Goal: Information Seeking & Learning: Learn about a topic

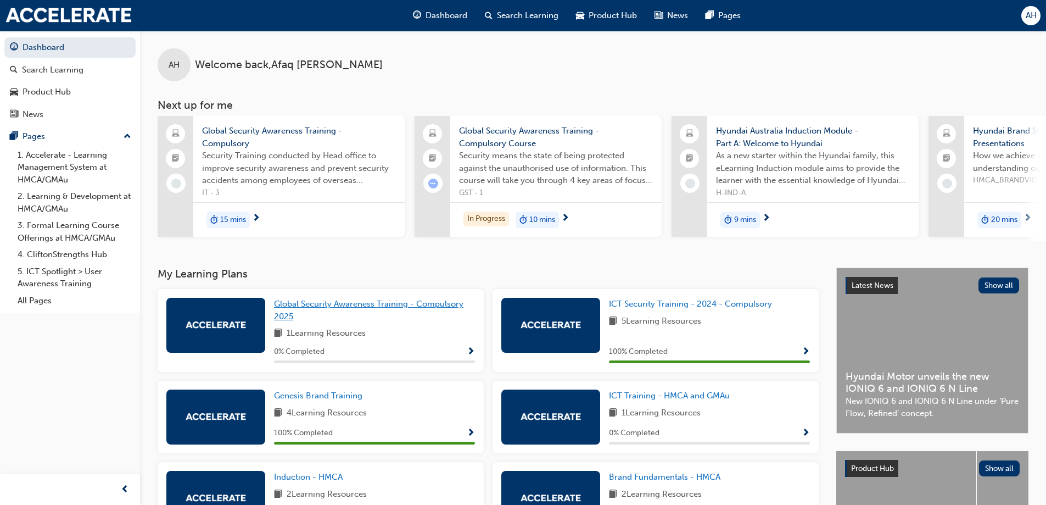
click at [333, 308] on span "Global Security Awareness Training - Compulsory 2025" at bounding box center [369, 310] width 190 height 23
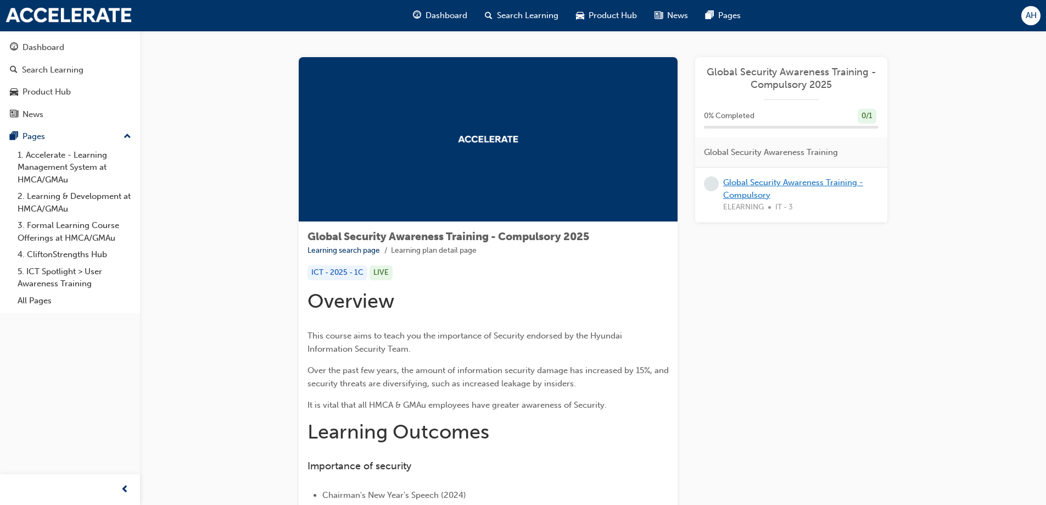
click at [759, 184] on link "Global Security Awareness Training - Compulsory" at bounding box center [793, 188] width 140 height 23
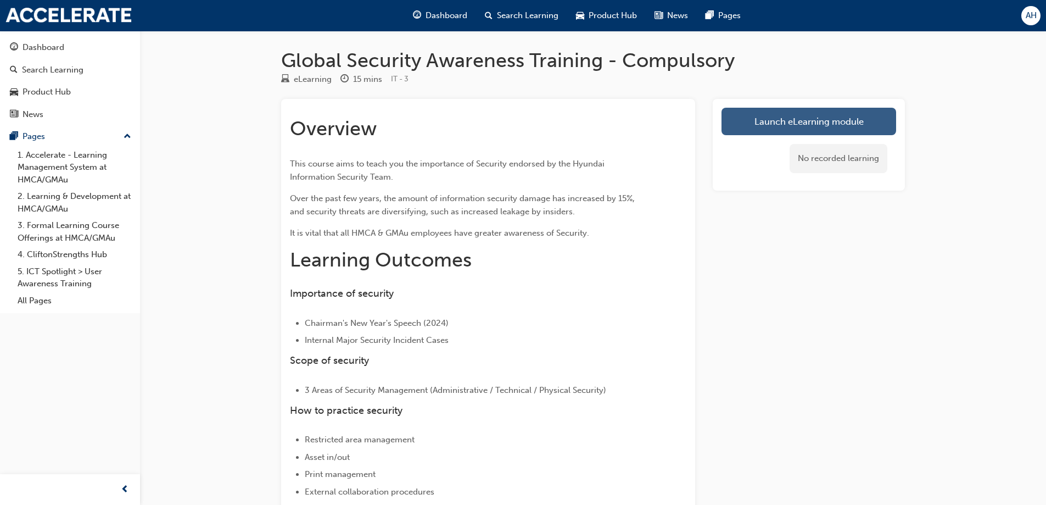
click at [767, 127] on link "Launch eLearning module" at bounding box center [809, 121] width 175 height 27
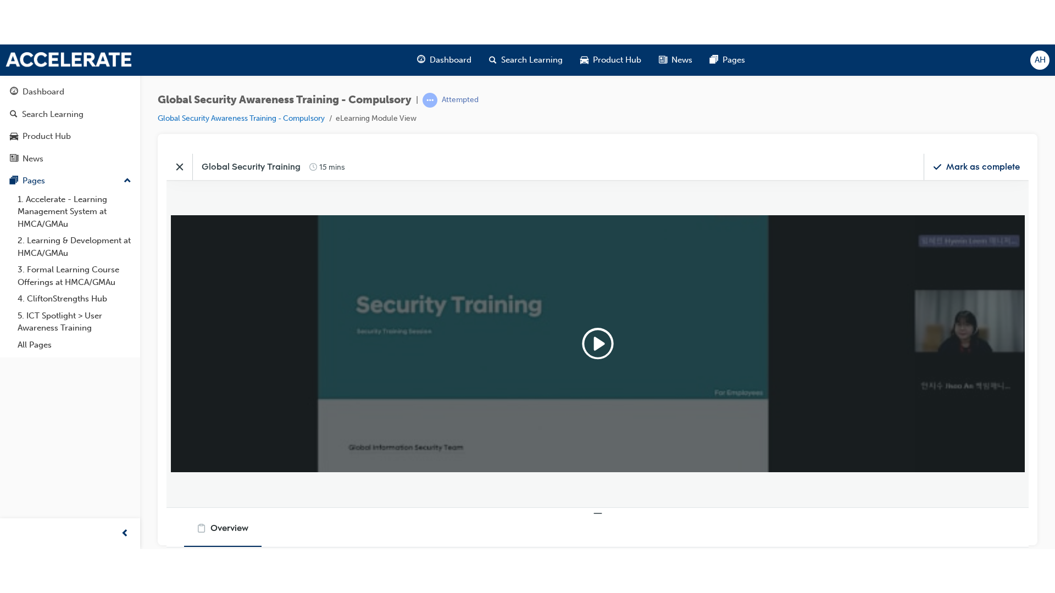
scroll to position [274, 879]
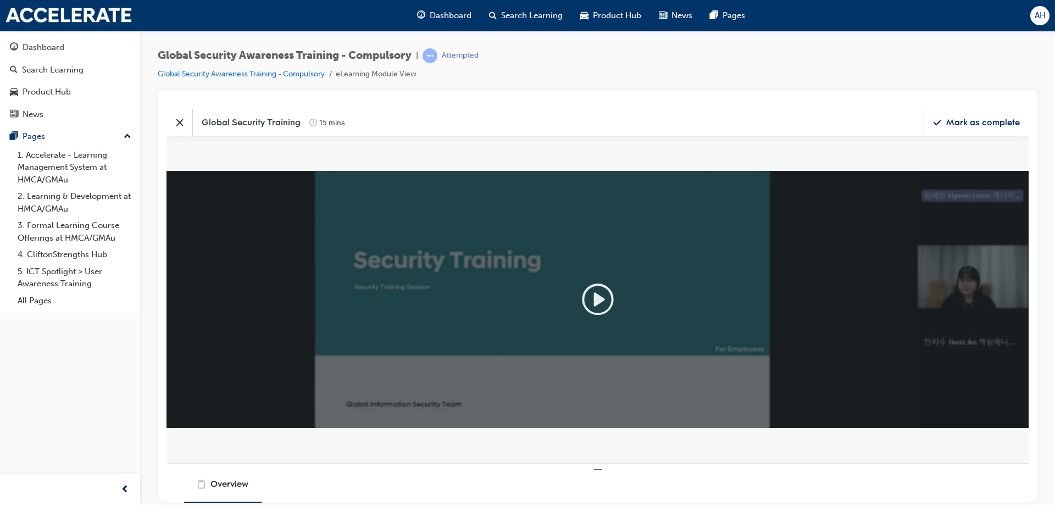
click at [610, 299] on icon "Play" at bounding box center [597, 298] width 35 height 35
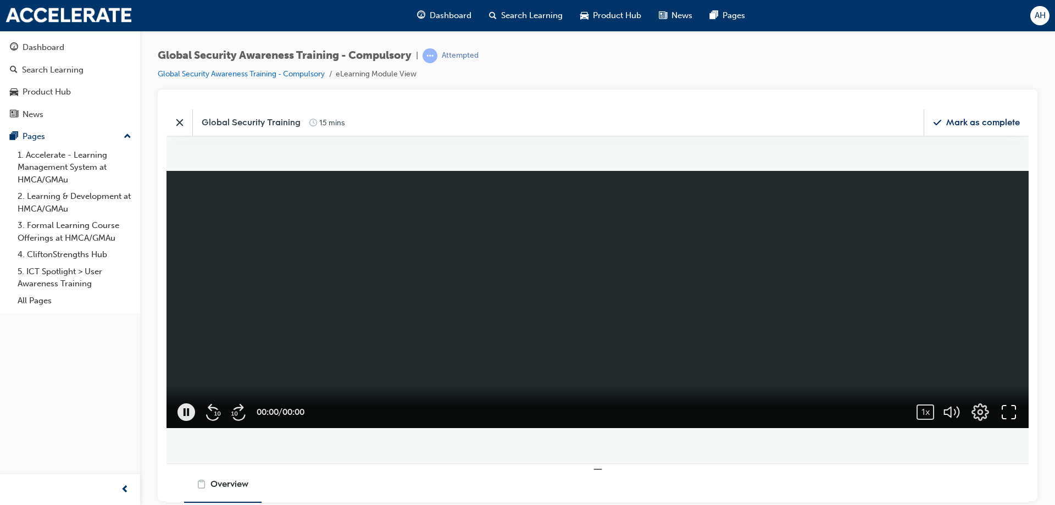
click at [1015, 415] on icon "button" at bounding box center [1008, 411] width 14 height 14
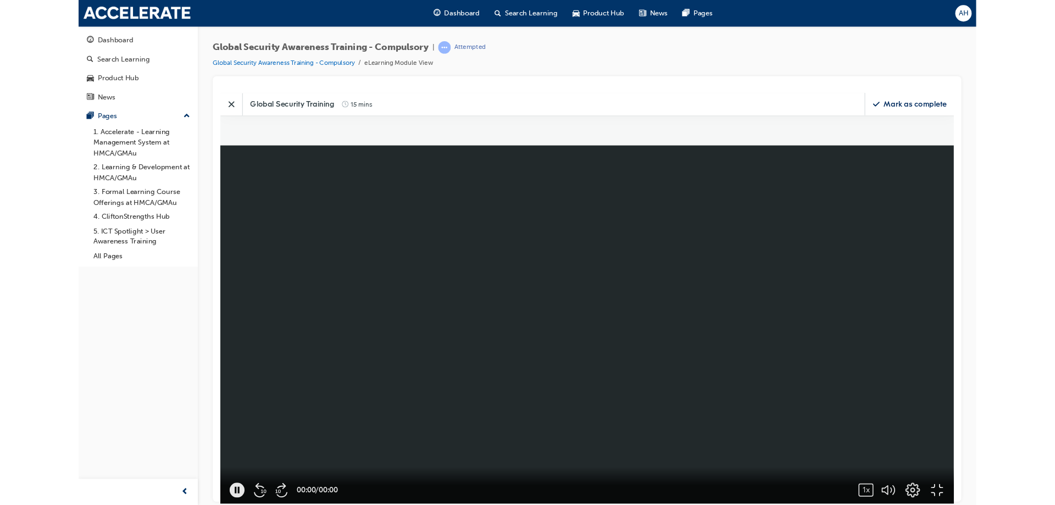
scroll to position [474, 1072]
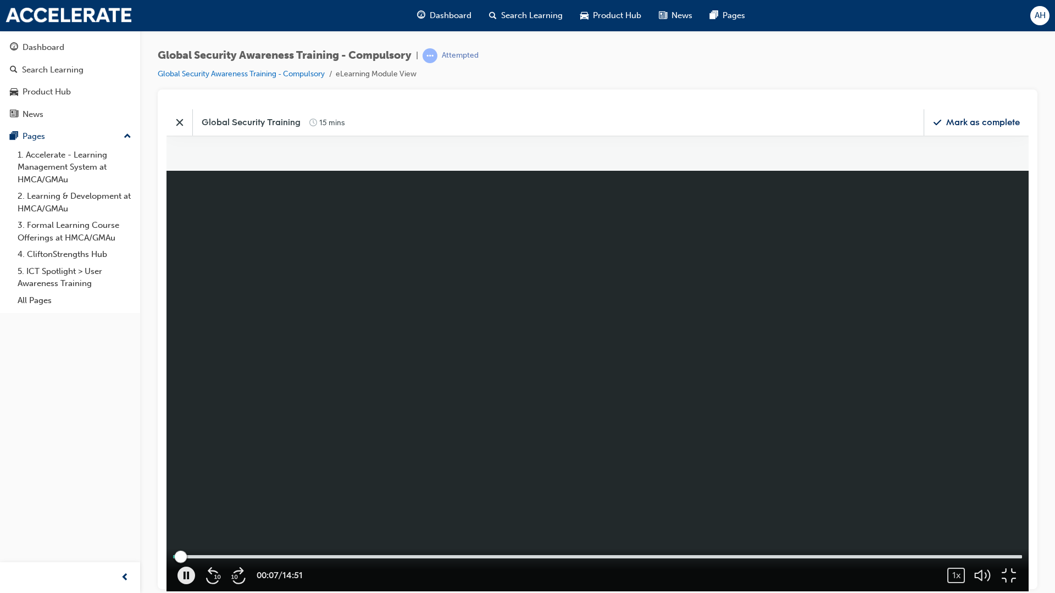
click at [238, 504] on div at bounding box center [597, 556] width 849 height 3
click at [338, 504] on div "00:57 / 14:51 1x 0.25 0.5 0.75 1 (Normal) 1.25 1.5 1.75 2" at bounding box center [597, 569] width 862 height 43
click at [365, 504] on div at bounding box center [597, 556] width 849 height 3
click at [498, 504] on div at bounding box center [597, 556] width 849 height 3
click at [646, 504] on div "04:39 / 14:51 1x 0.25 0.5 0.75 1 (Normal) 1.25 1.5 1.75 2" at bounding box center [597, 569] width 862 height 43
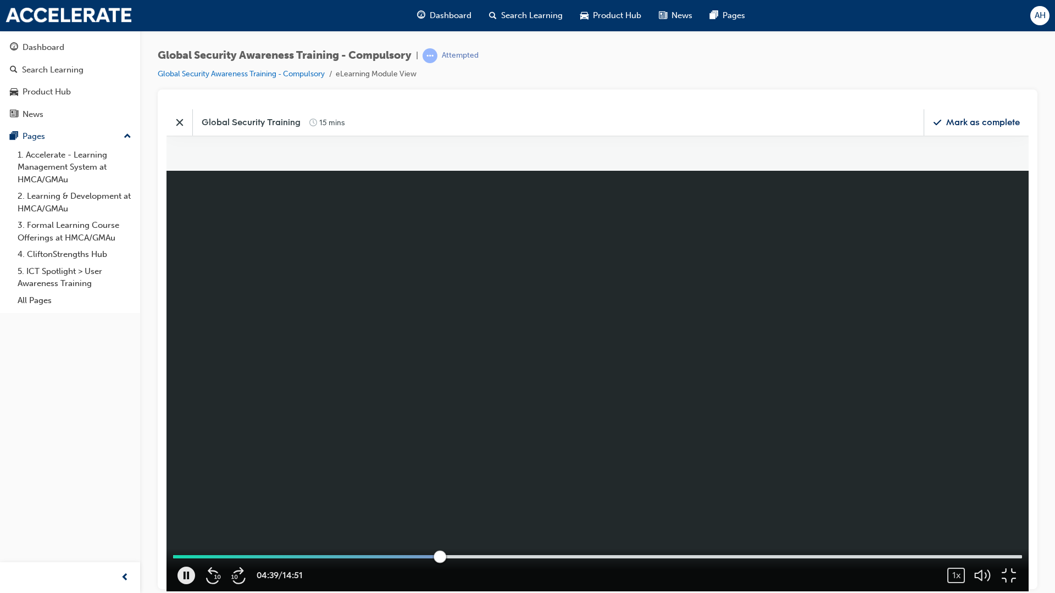
click at [648, 504] on div at bounding box center [597, 556] width 849 height 3
drag, startPoint x: 1177, startPoint y: 609, endPoint x: 1170, endPoint y: 544, distance: 64.6
click at [984, 504] on div "button" at bounding box center [982, 490] width 4 height 110
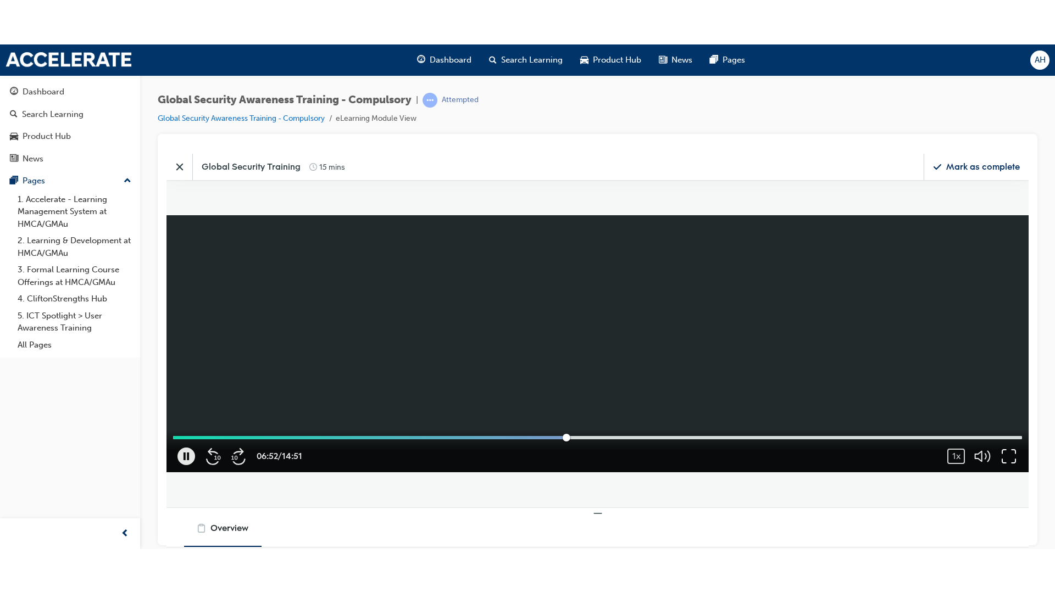
scroll to position [274, 879]
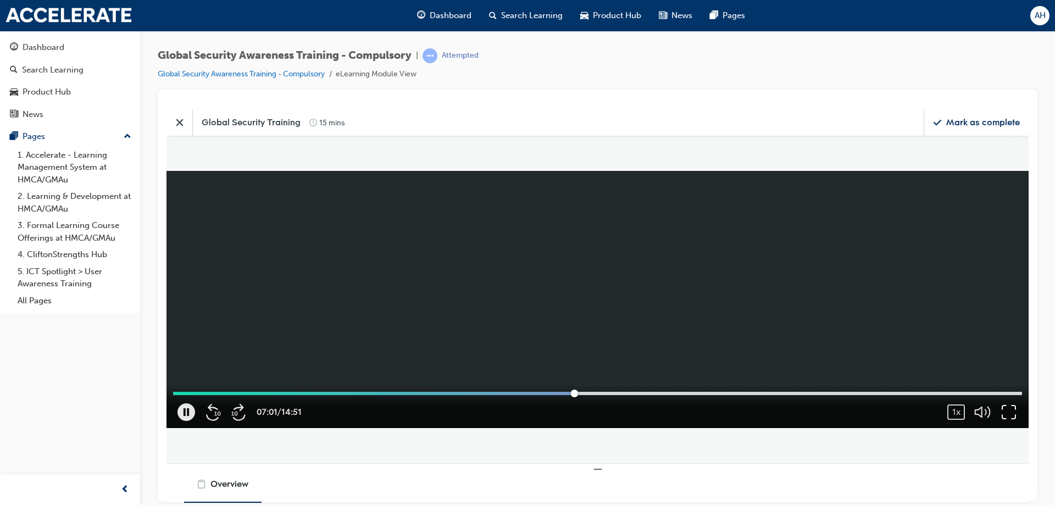
click at [1011, 409] on icon "button" at bounding box center [1009, 412] width 18 height 18
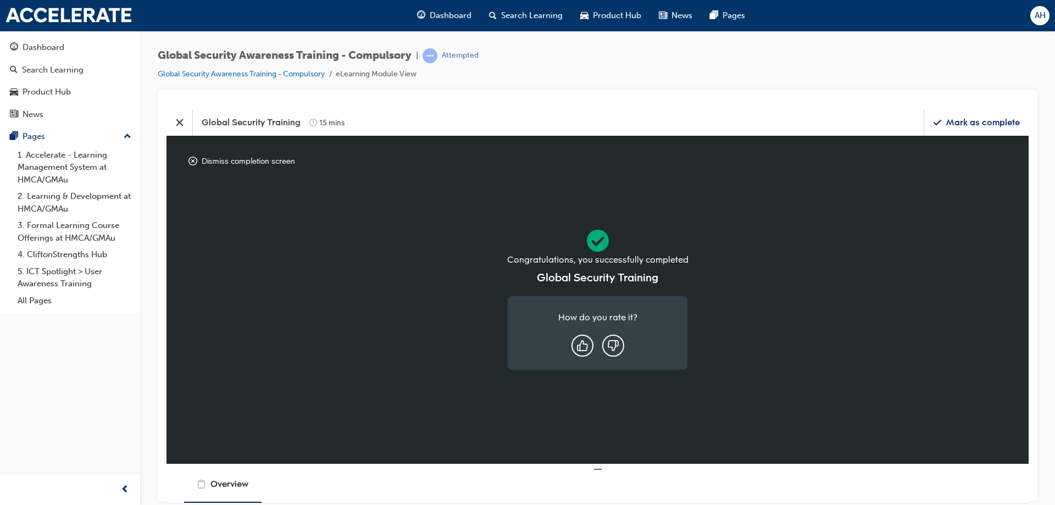
click at [187, 115] on button "Close" at bounding box center [179, 122] width 26 height 26
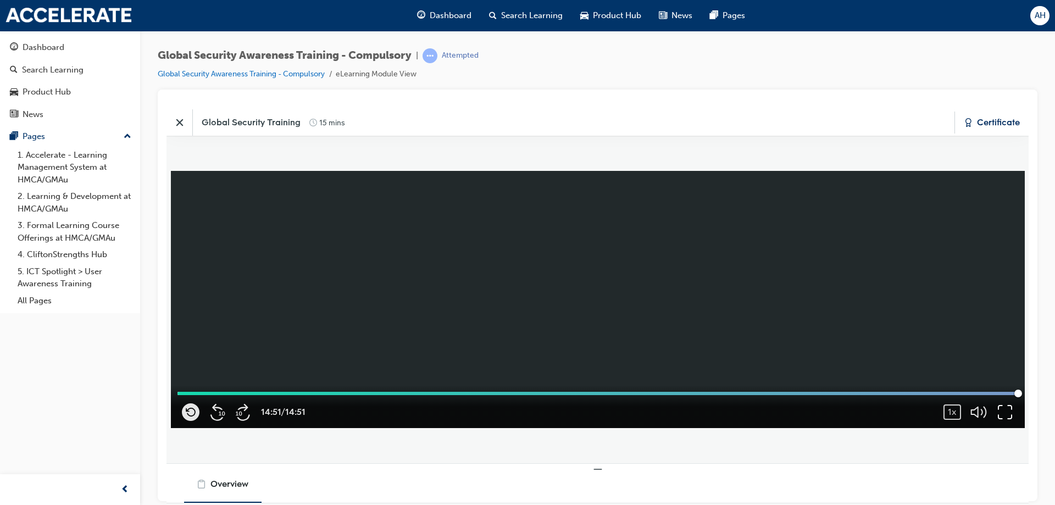
scroll to position [274, 871]
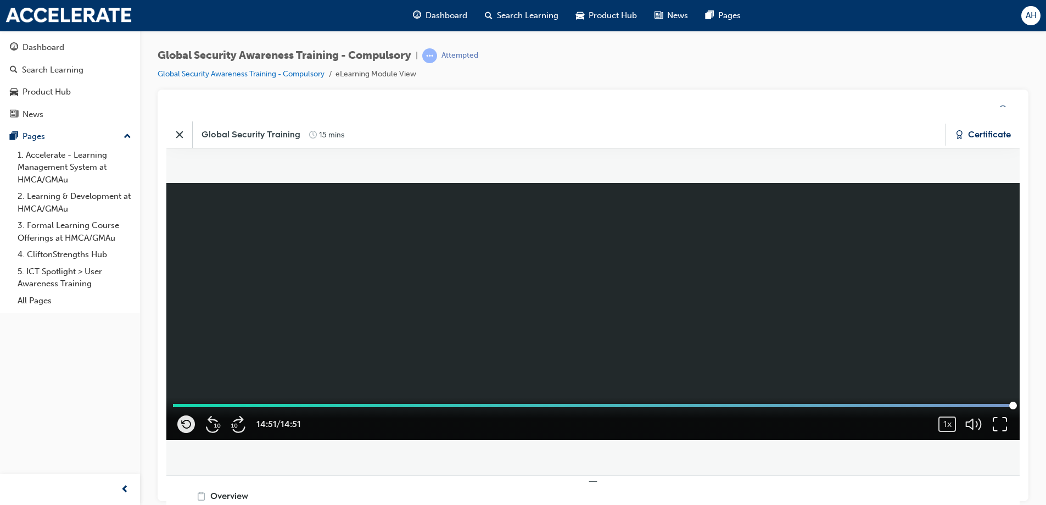
click at [173, 132] on button "Close" at bounding box center [179, 134] width 26 height 26
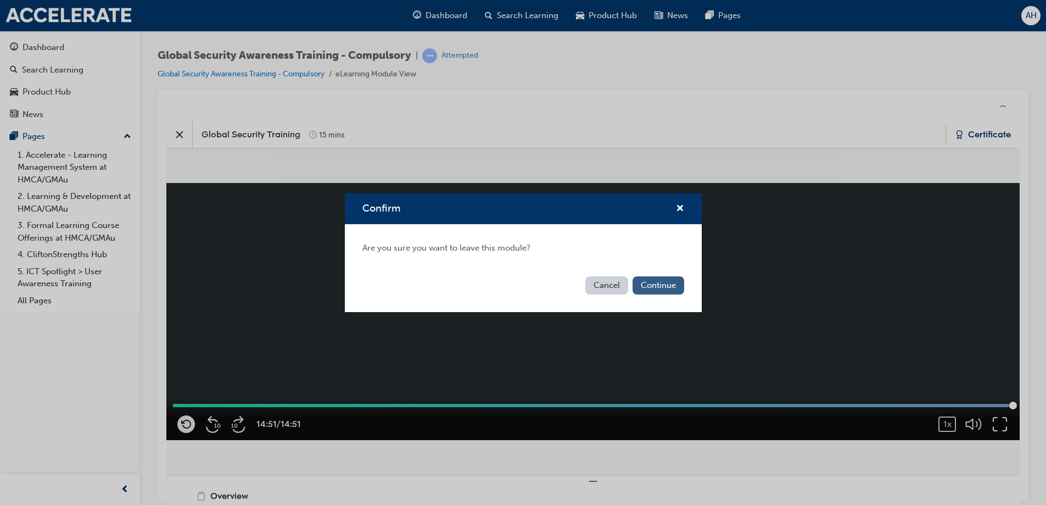
scroll to position [274, 879]
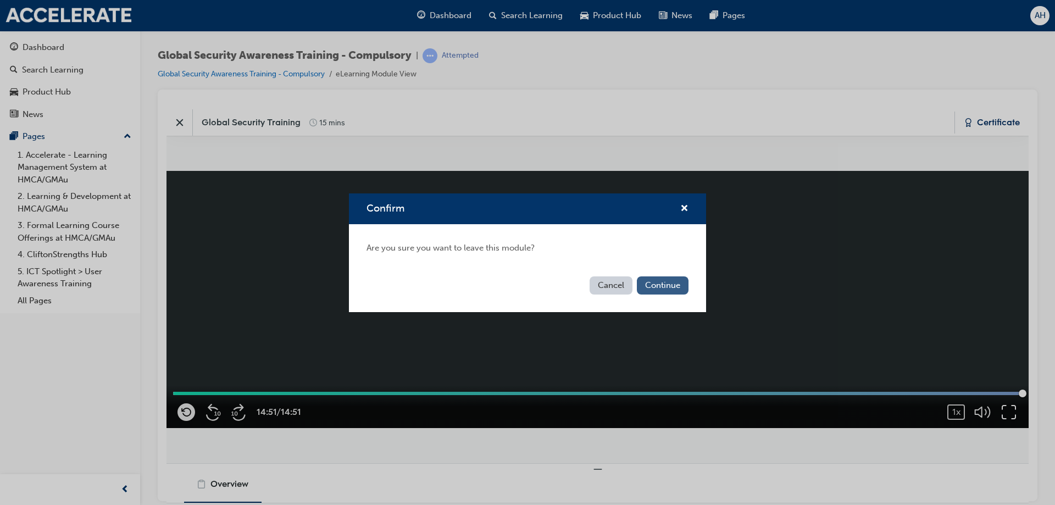
click at [658, 287] on button "Continue" at bounding box center [663, 285] width 52 height 18
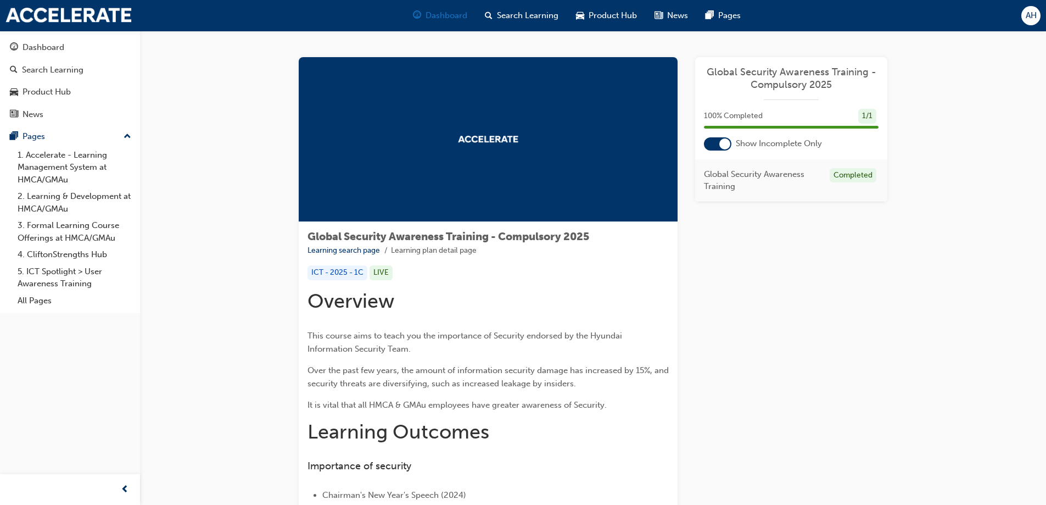
click at [419, 11] on span "guage-icon" at bounding box center [417, 16] width 8 height 14
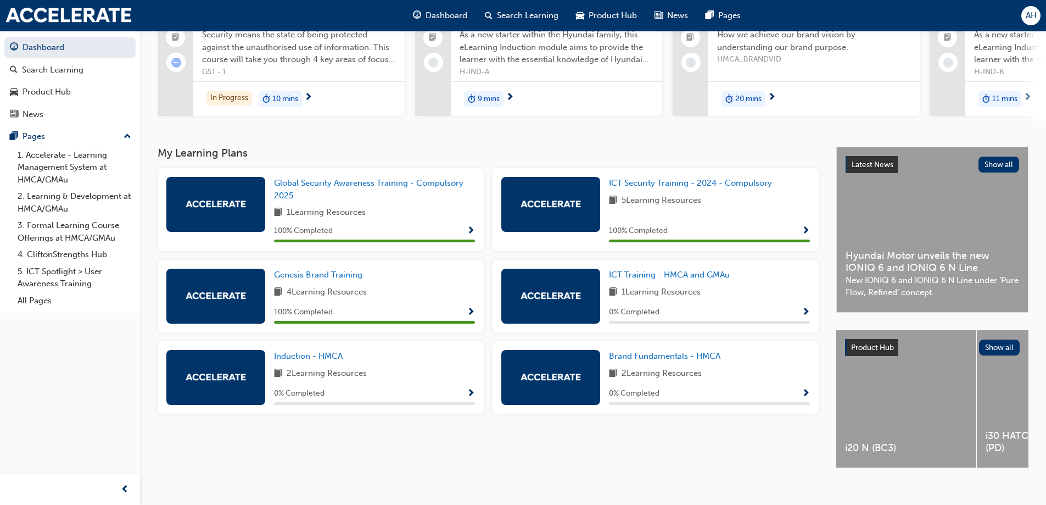
scroll to position [140, 0]
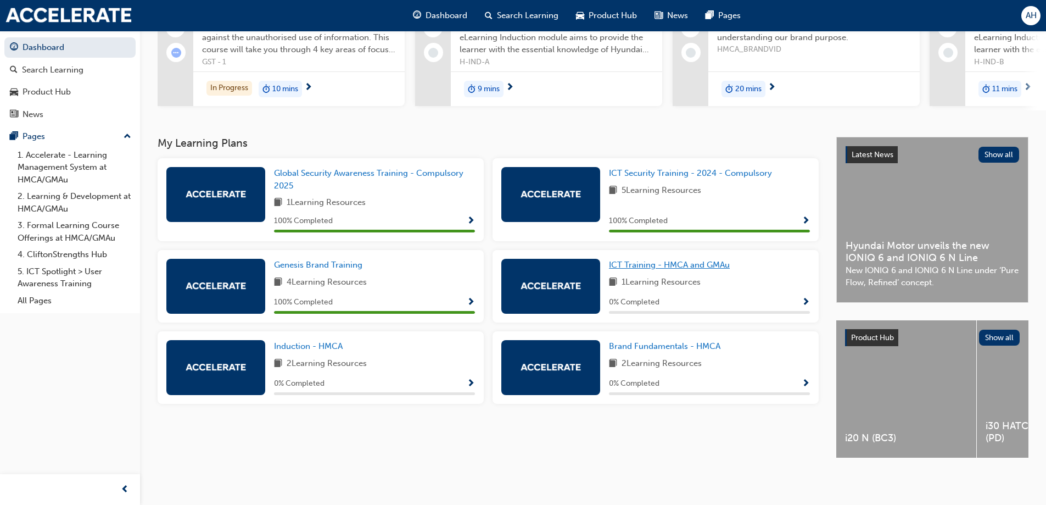
click at [697, 263] on span "ICT Training - HMCA and GMAu" at bounding box center [669, 265] width 121 height 10
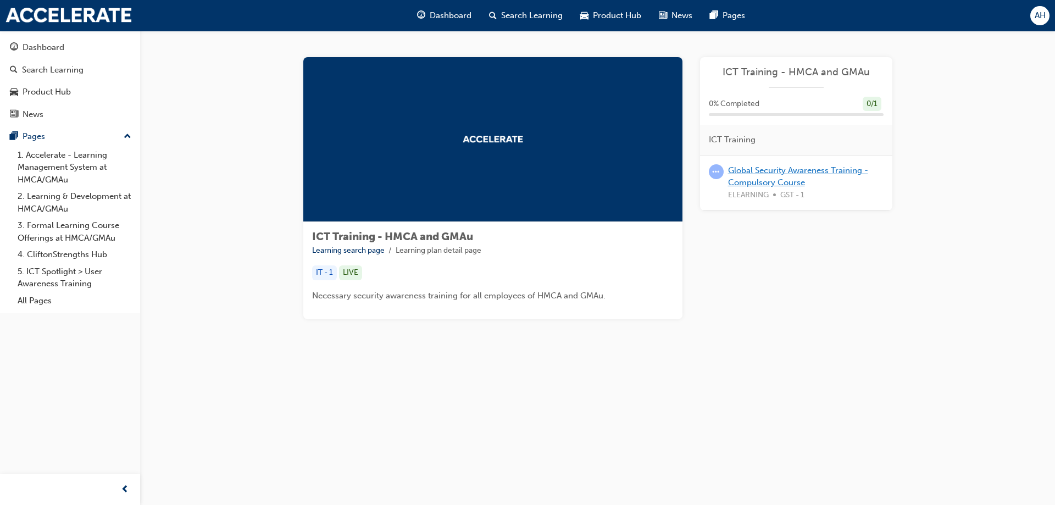
click at [797, 170] on link "Global Security Awareness Training - Compulsory Course" at bounding box center [798, 176] width 140 height 23
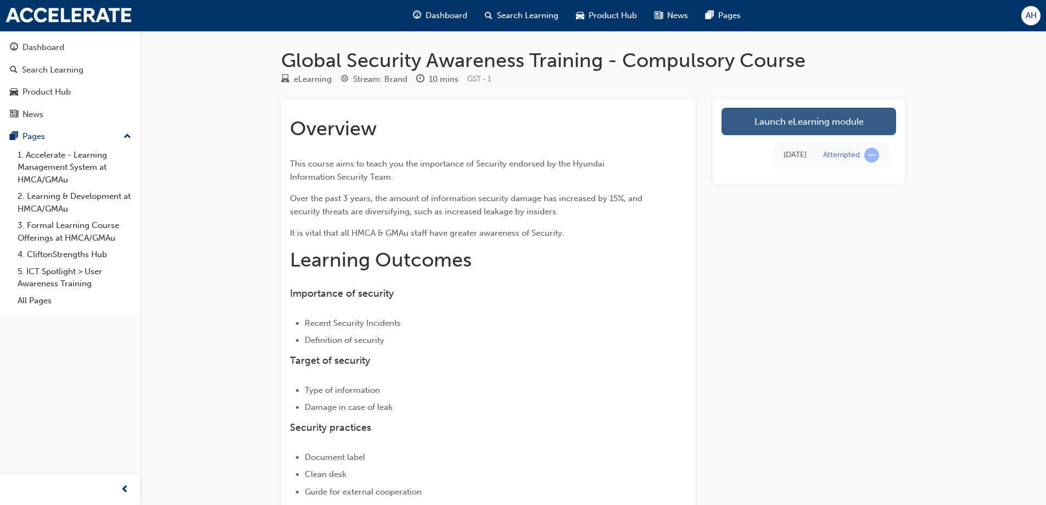
click at [779, 126] on link "Launch eLearning module" at bounding box center [809, 121] width 175 height 27
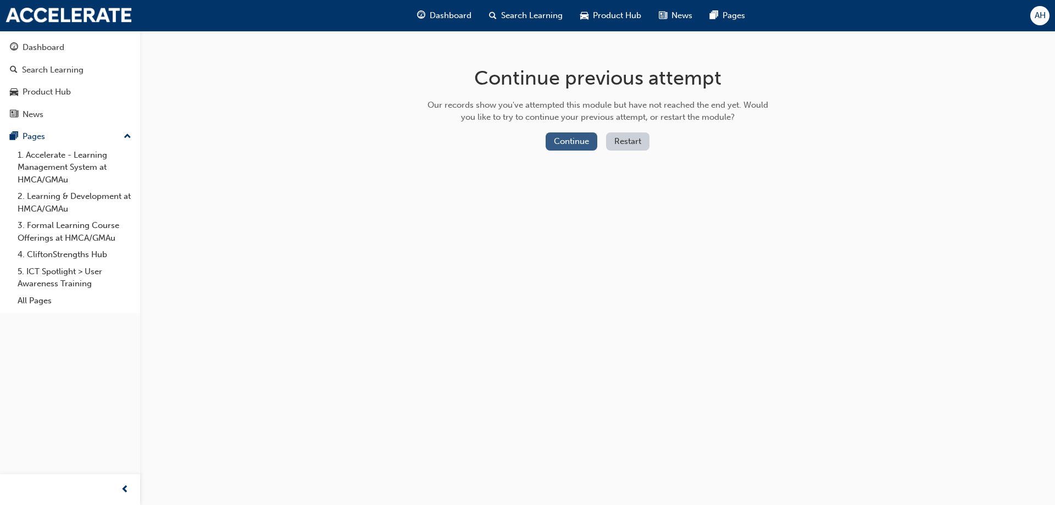
click at [573, 141] on button "Continue" at bounding box center [571, 141] width 52 height 18
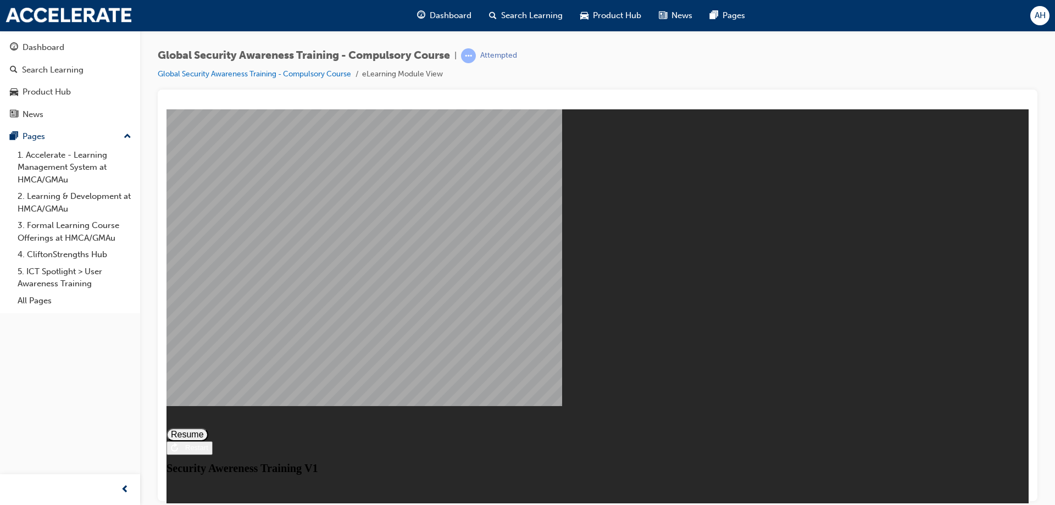
click at [208, 427] on button "Resume" at bounding box center [187, 433] width 42 height 13
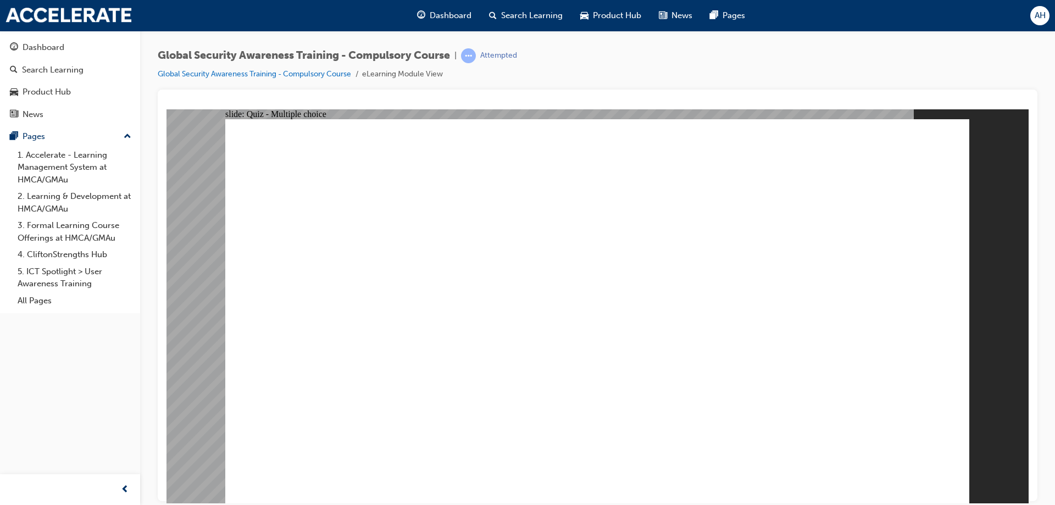
click at [1039, 237] on div "Global Security Awareness Training - Compulsory Course | Attempted Global Secur…" at bounding box center [597, 254] width 915 height 447
drag, startPoint x: 1038, startPoint y: 237, endPoint x: 1040, endPoint y: 308, distance: 70.9
checkbox input "true"
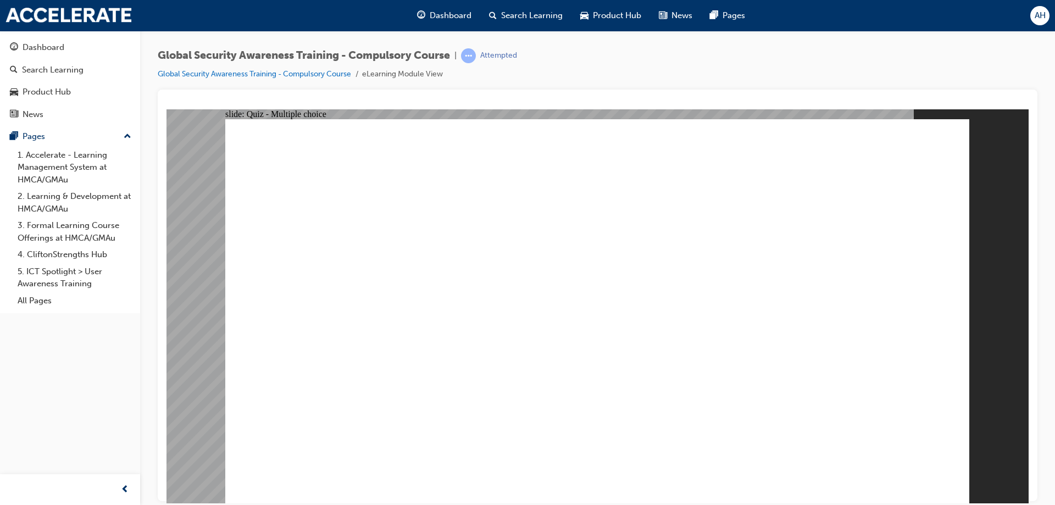
drag, startPoint x: 1004, startPoint y: 79, endPoint x: 1000, endPoint y: 106, distance: 27.2
checkbox input "true"
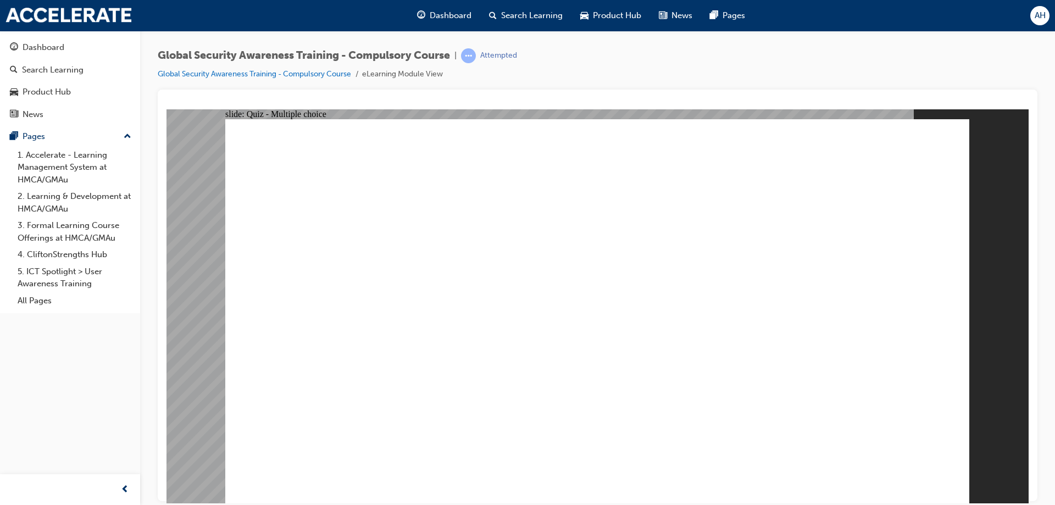
checkbox input "false"
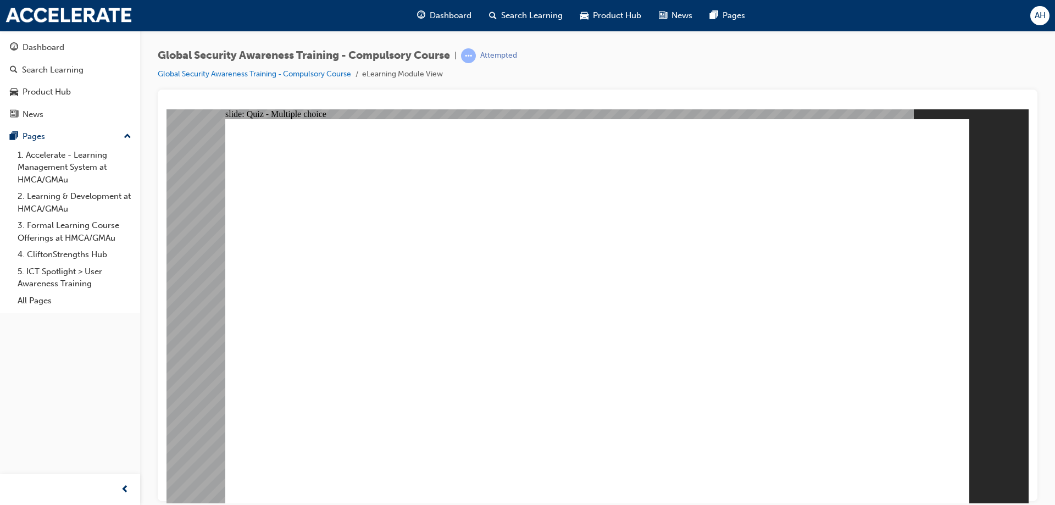
checkbox input "true"
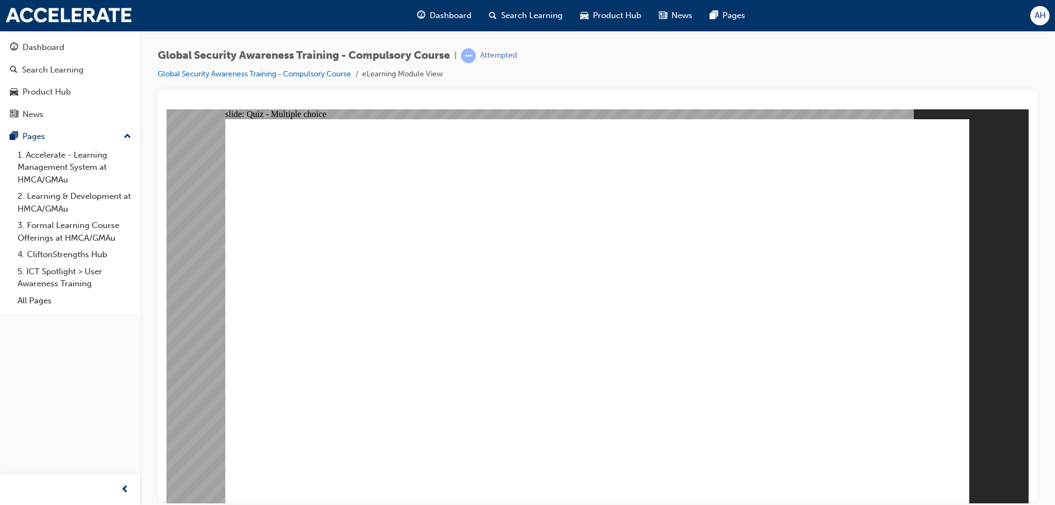
checkbox input "true"
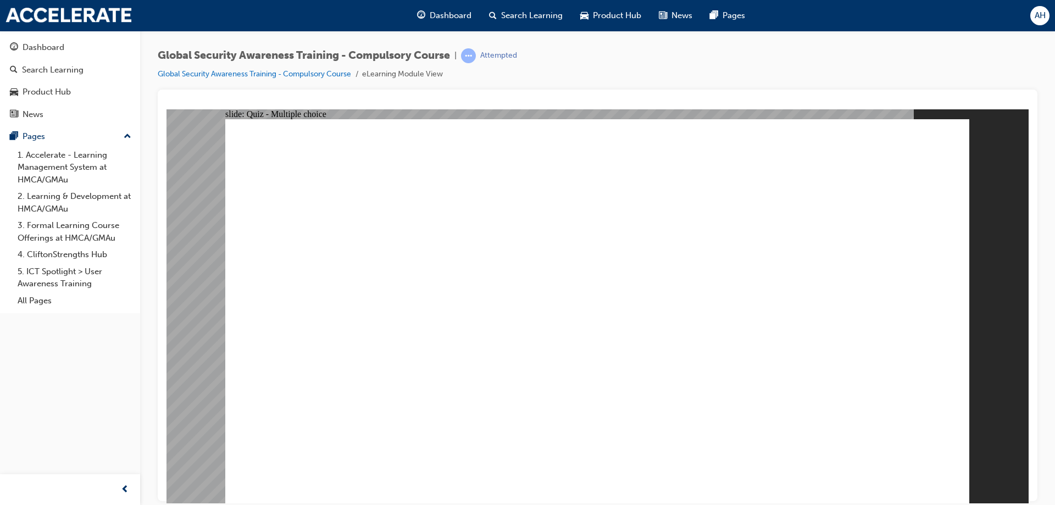
checkbox input "true"
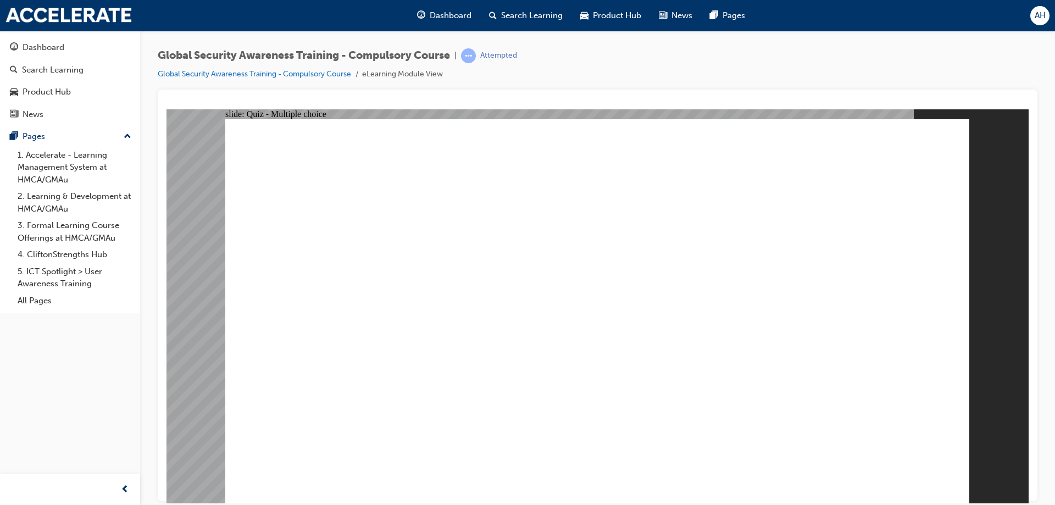
checkbox input "true"
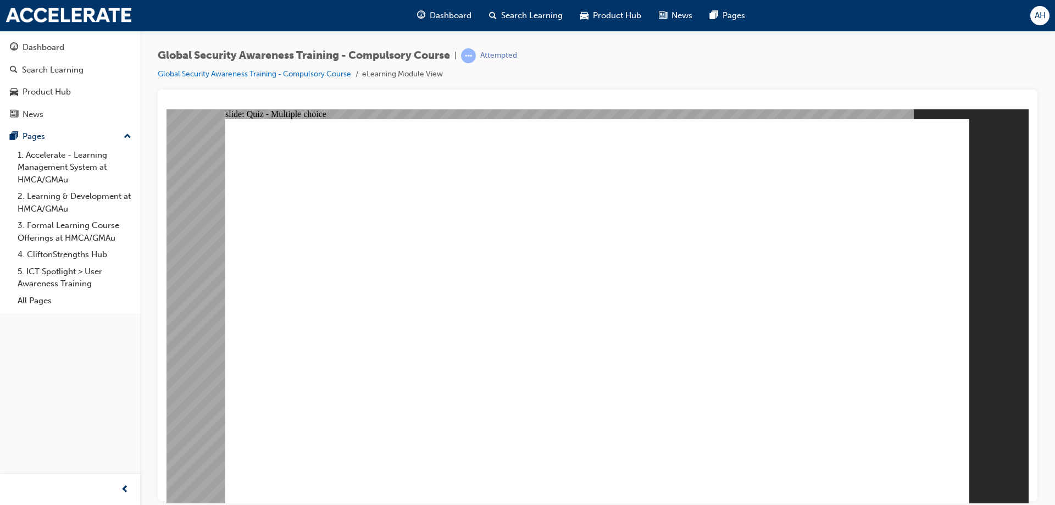
checkbox input "true"
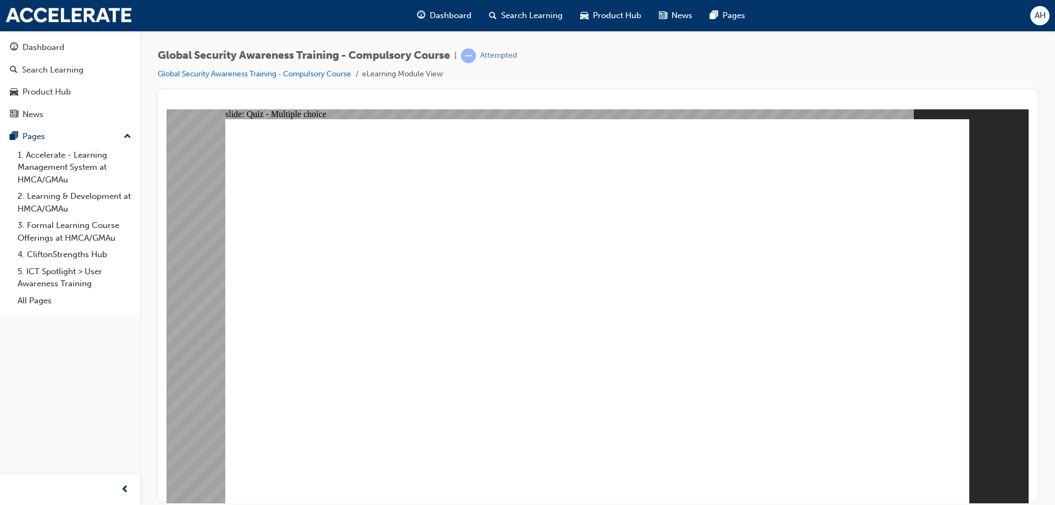
checkbox input "true"
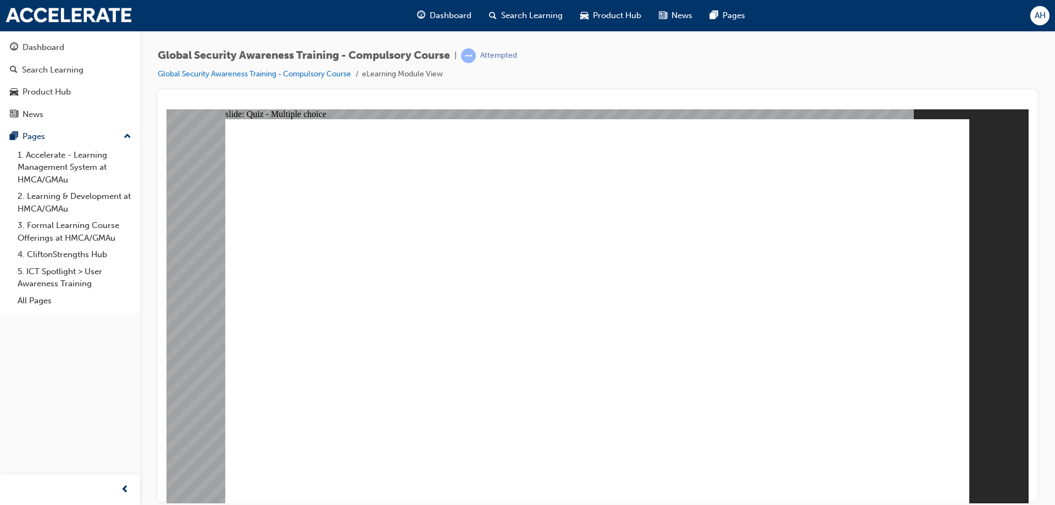
checkbox input "true"
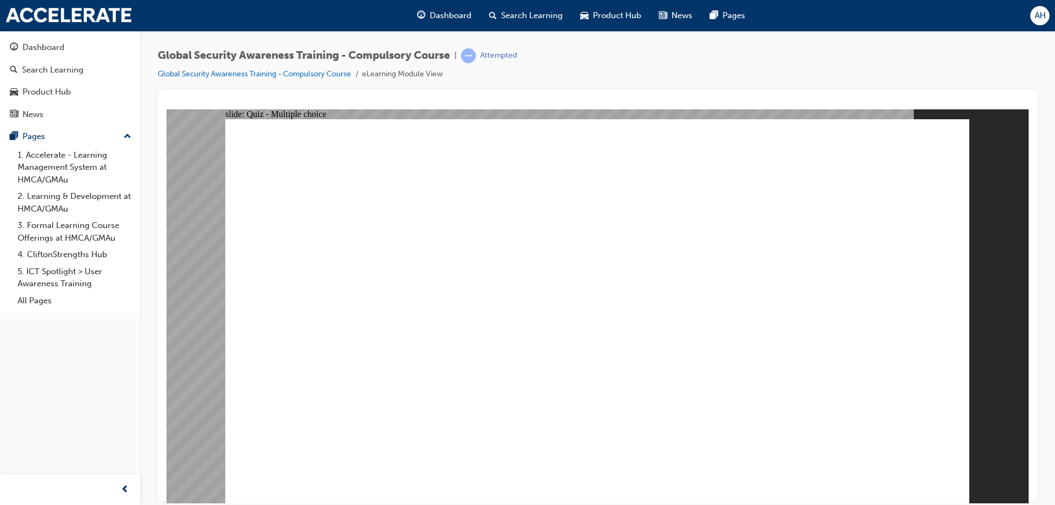
checkbox input "true"
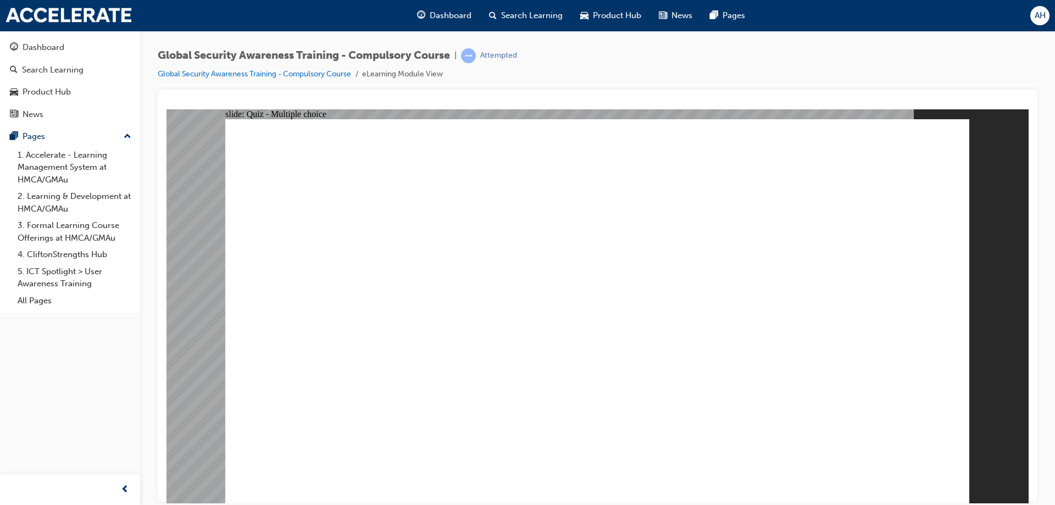
checkbox input "true"
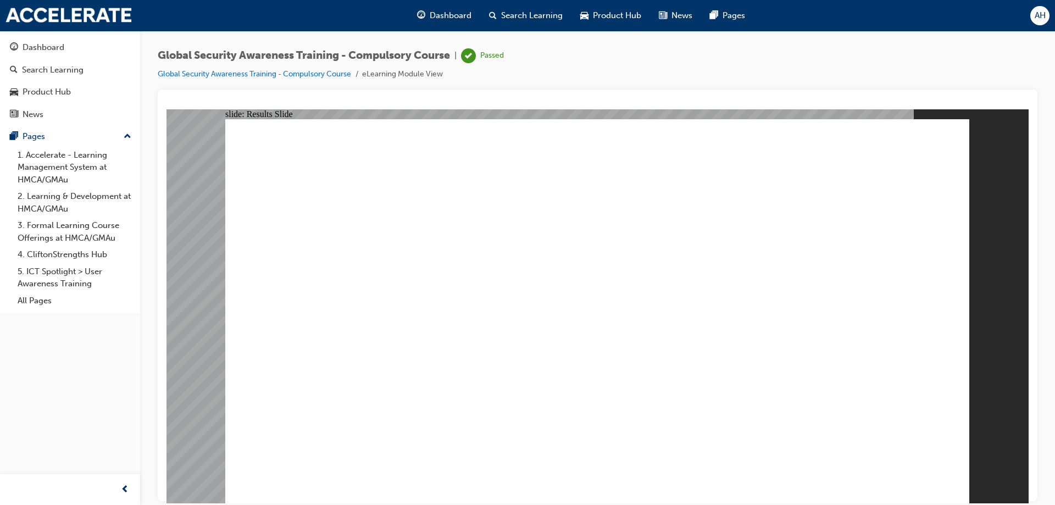
click at [166, 109] on image at bounding box center [166, 109] width 0 height 0
click at [452, 20] on span "Dashboard" at bounding box center [451, 15] width 42 height 13
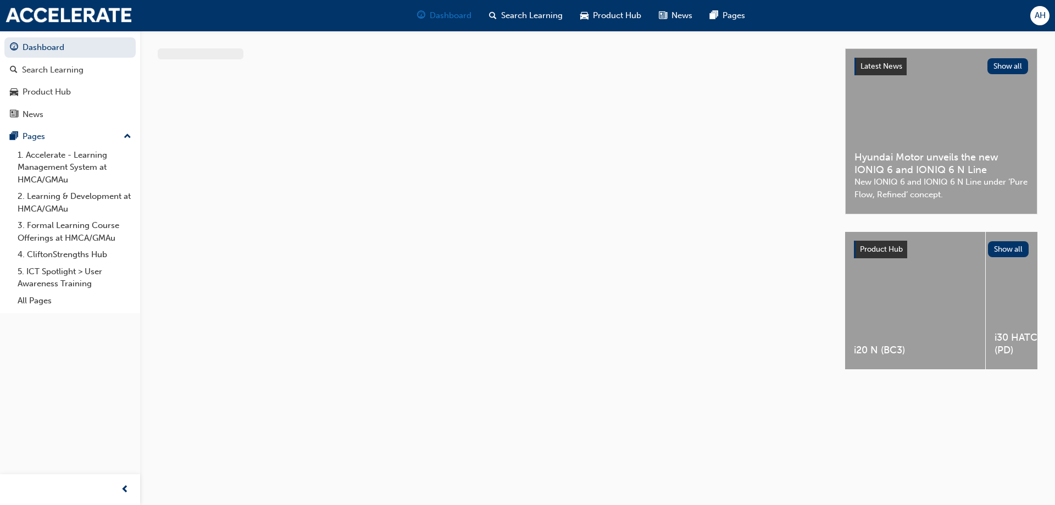
click at [454, 19] on span "Dashboard" at bounding box center [451, 15] width 42 height 13
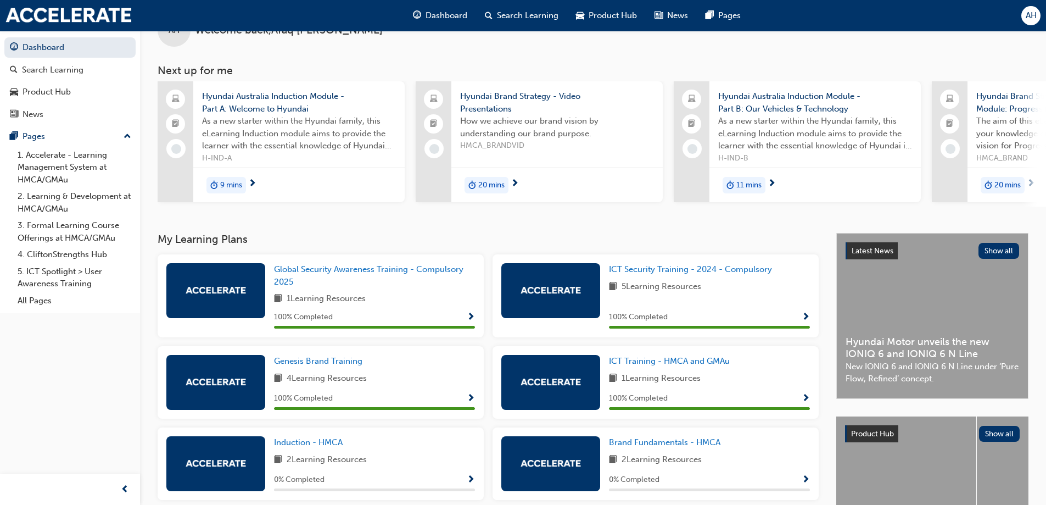
scroll to position [110, 0]
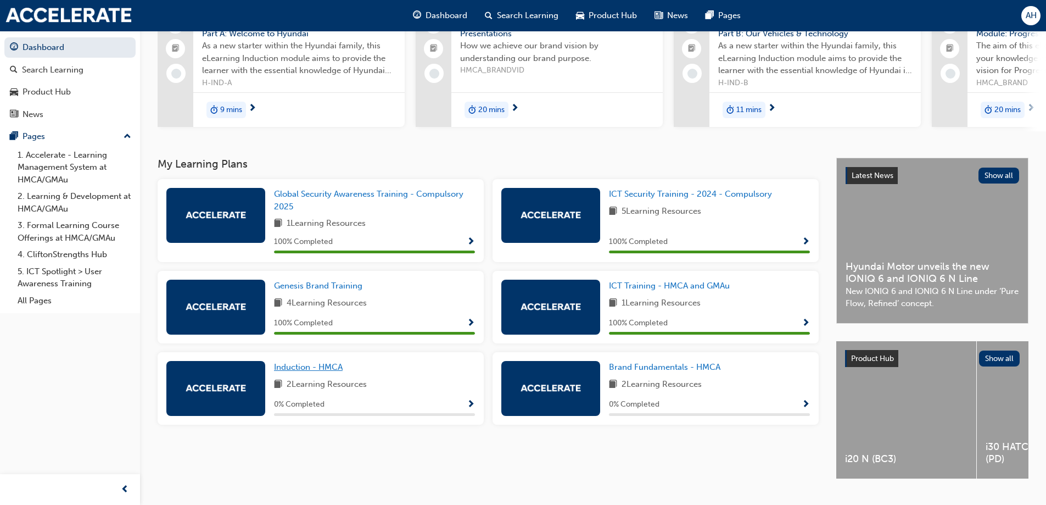
click at [324, 372] on span "Induction - HMCA" at bounding box center [308, 367] width 69 height 10
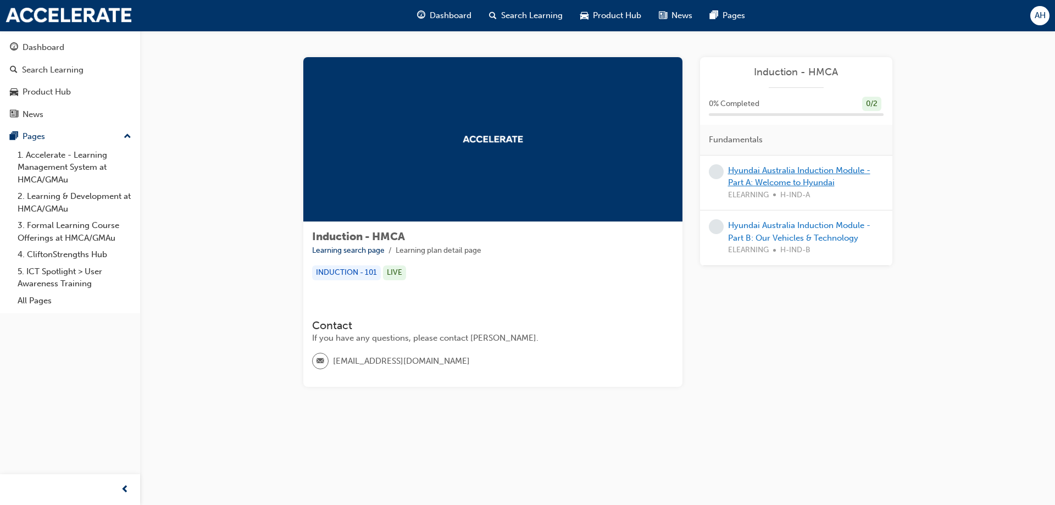
click at [786, 181] on link "Hyundai Australia Induction Module - Part A: Welcome to Hyundai" at bounding box center [799, 176] width 142 height 23
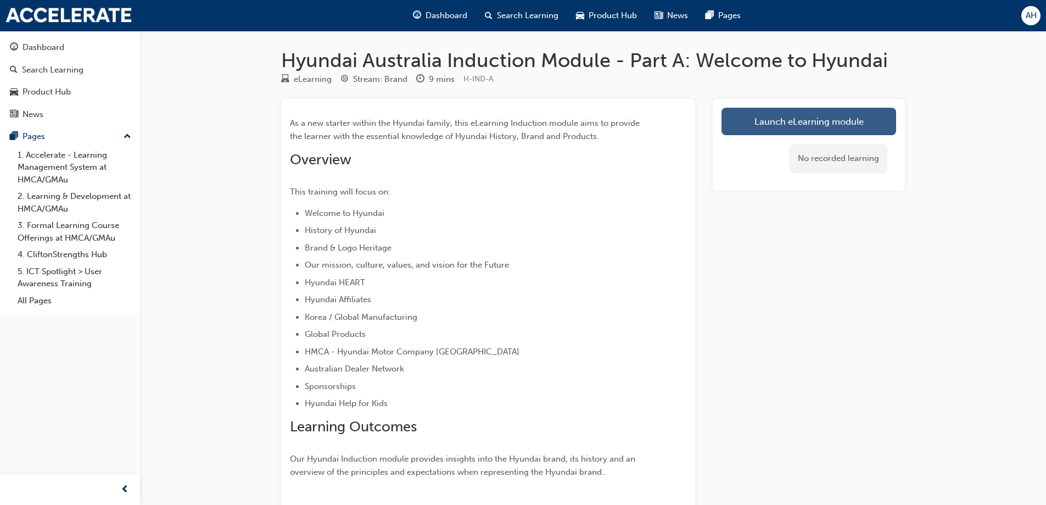
click at [844, 117] on link "Launch eLearning module" at bounding box center [809, 121] width 175 height 27
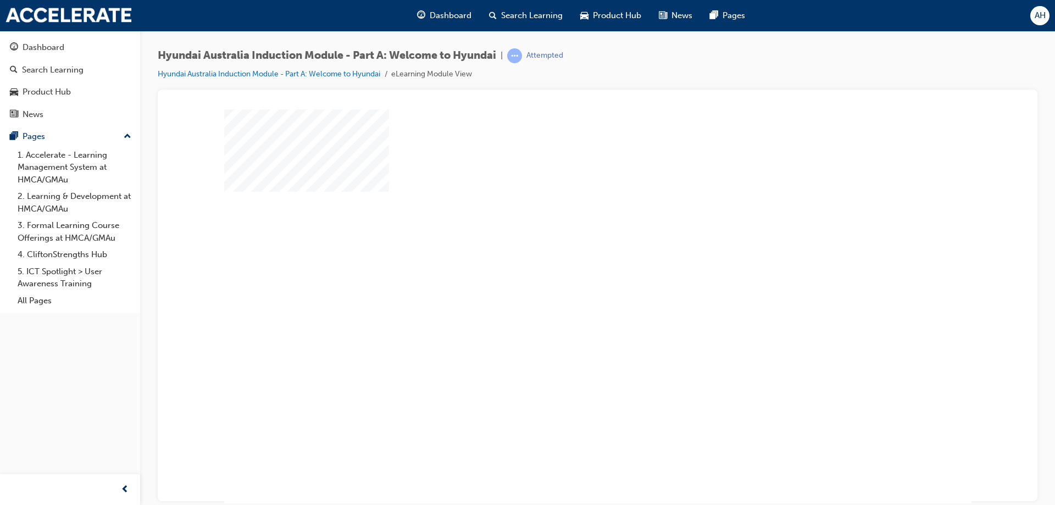
click at [566, 274] on div "play" at bounding box center [566, 274] width 0 height 0
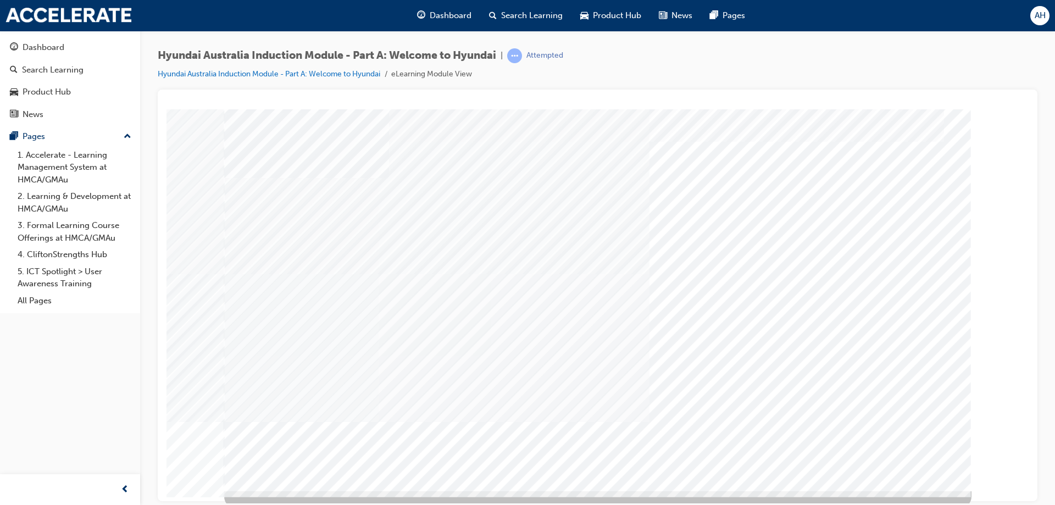
scroll to position [18, 0]
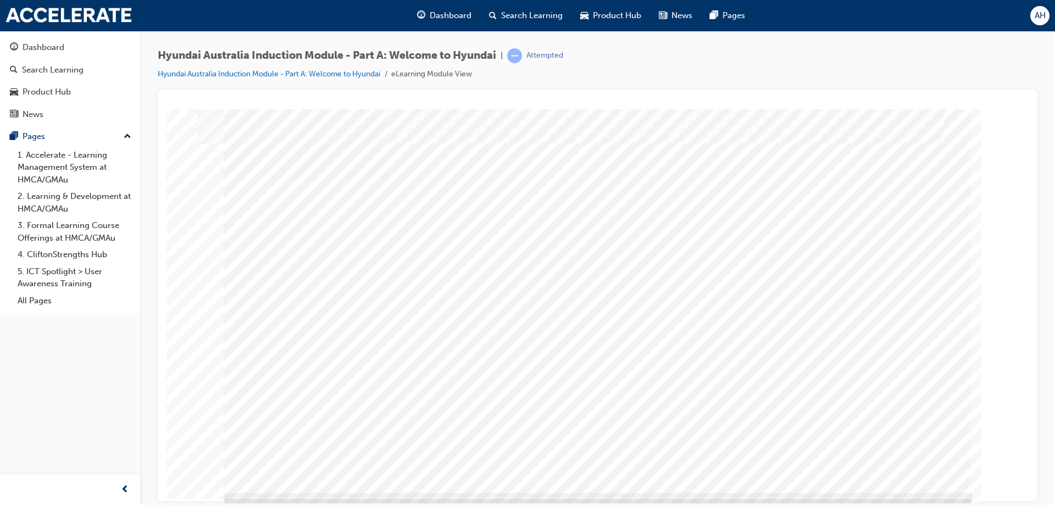
scroll to position [18, 0]
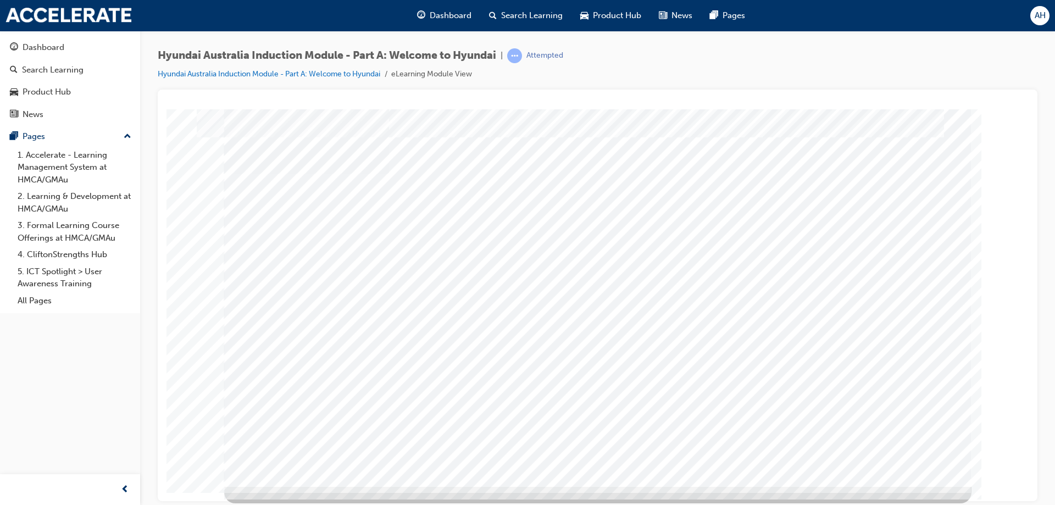
click at [606, 107] on td "Loading..." at bounding box center [597, 101] width 851 height 11
click at [667, 92] on div at bounding box center [597, 295] width 879 height 411
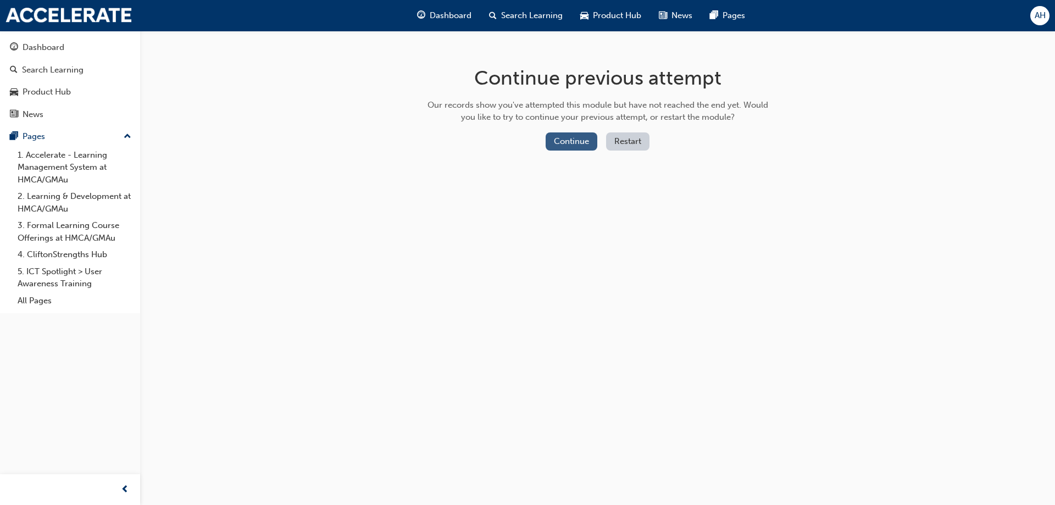
click at [583, 146] on button "Continue" at bounding box center [571, 141] width 52 height 18
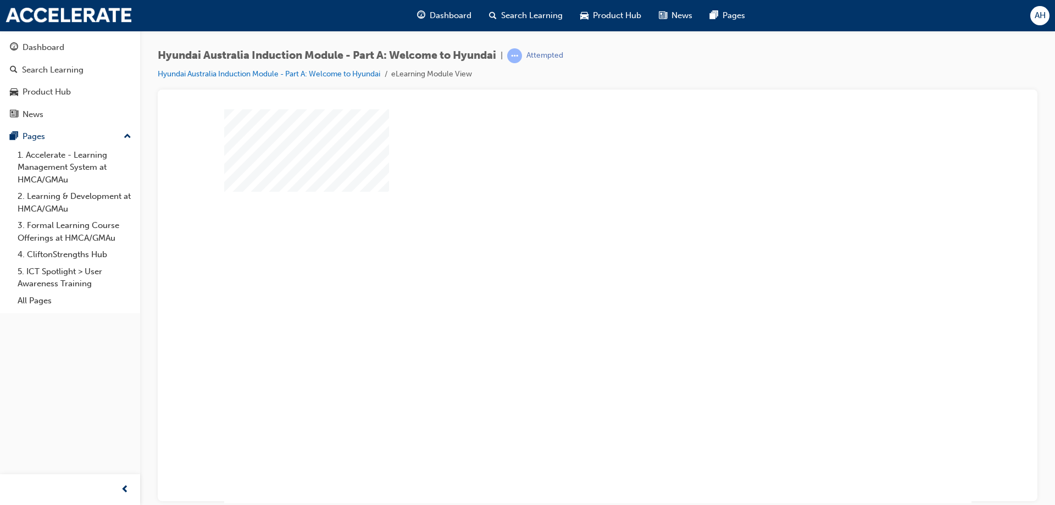
click at [566, 274] on div "play" at bounding box center [566, 274] width 0 height 0
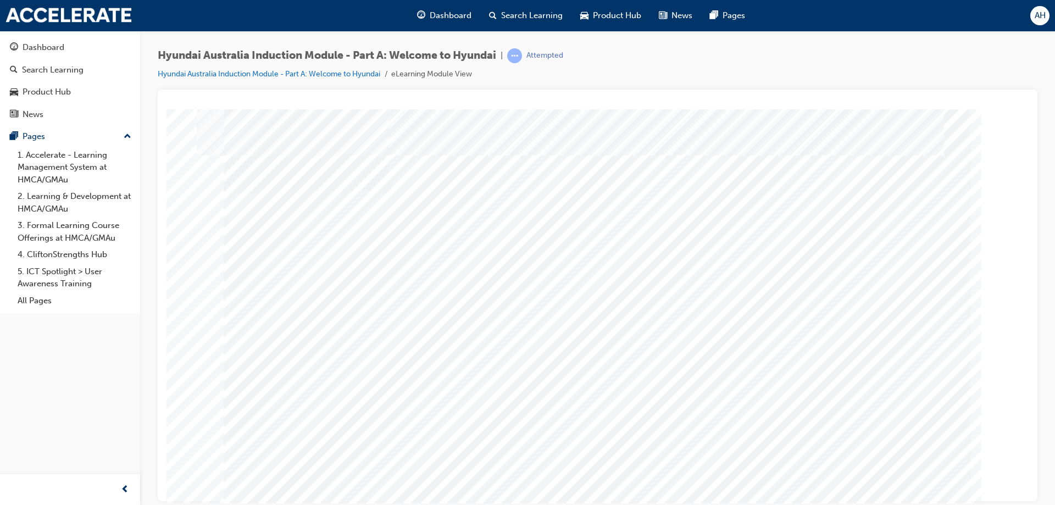
click at [1039, 117] on div "Hyundai Australia Induction Module - Part A: Welcome to Hyundai | Attempted Hyu…" at bounding box center [597, 254] width 915 height 447
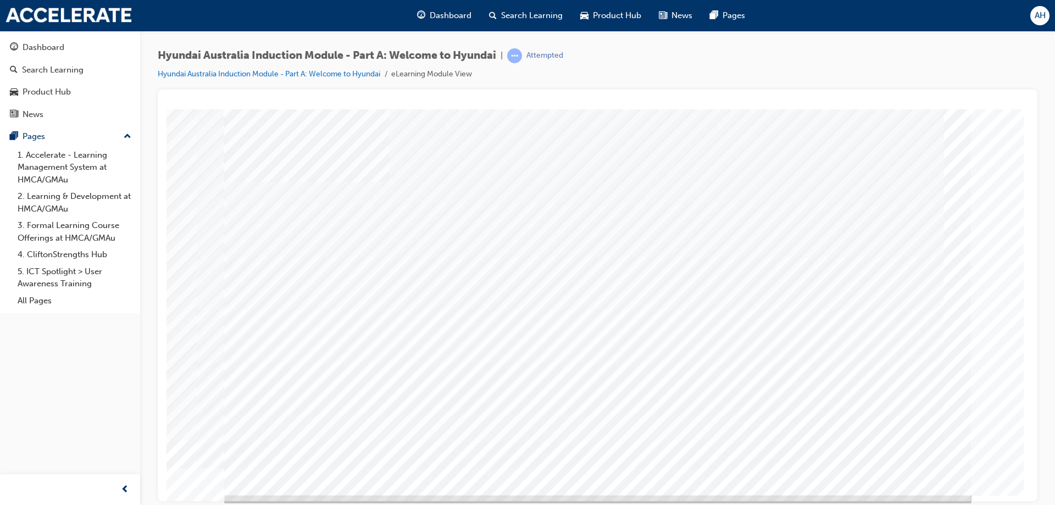
scroll to position [18, 0]
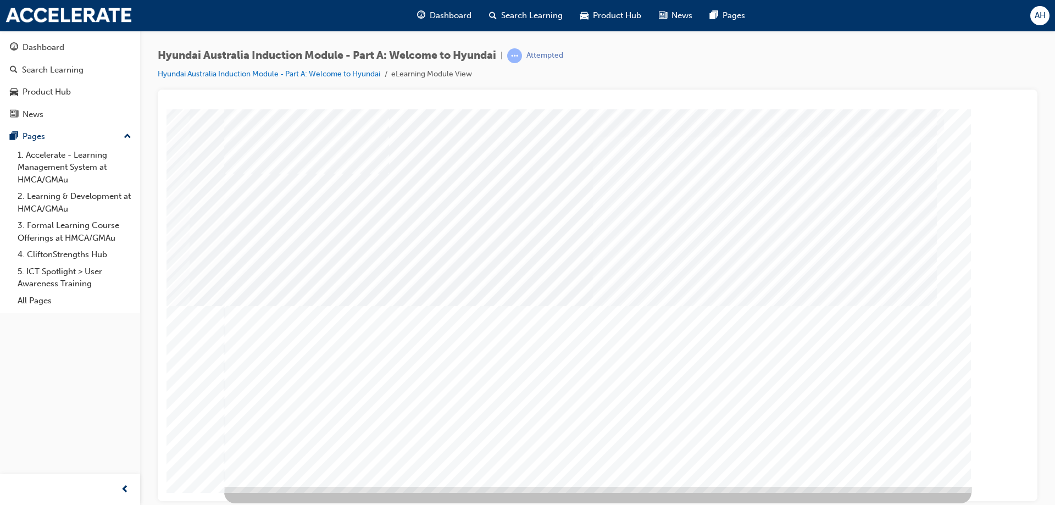
scroll to position [0, 0]
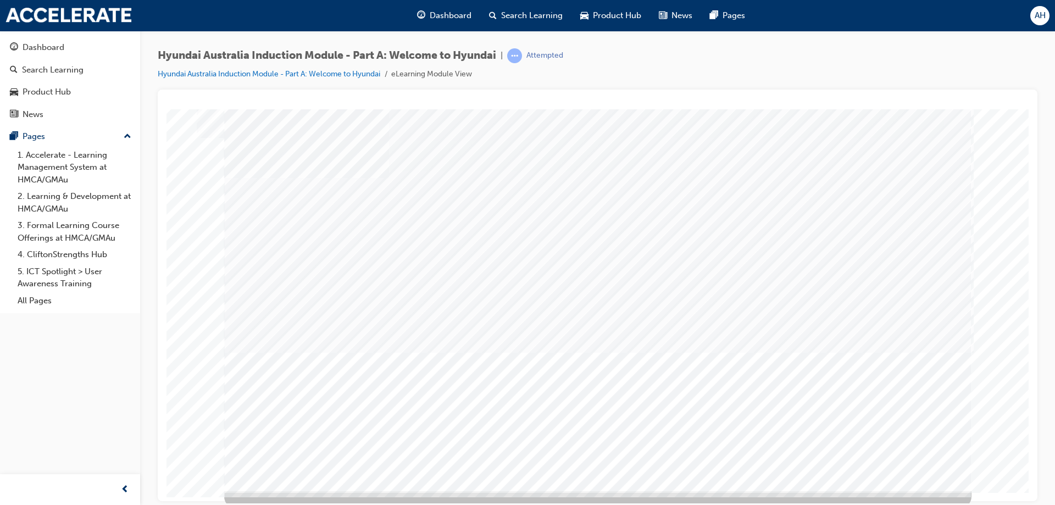
scroll to position [18, 0]
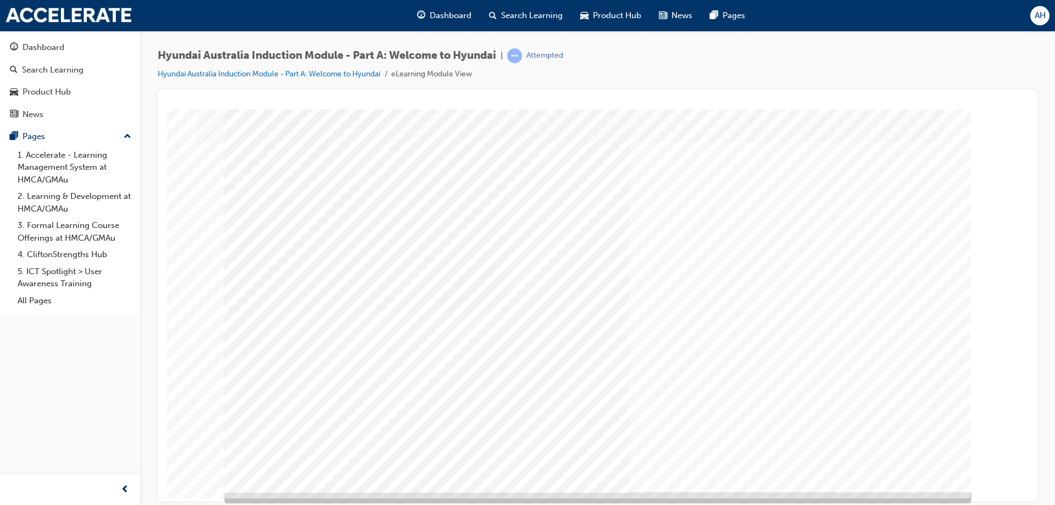
scroll to position [18, 0]
